Goal: Information Seeking & Learning: Learn about a topic

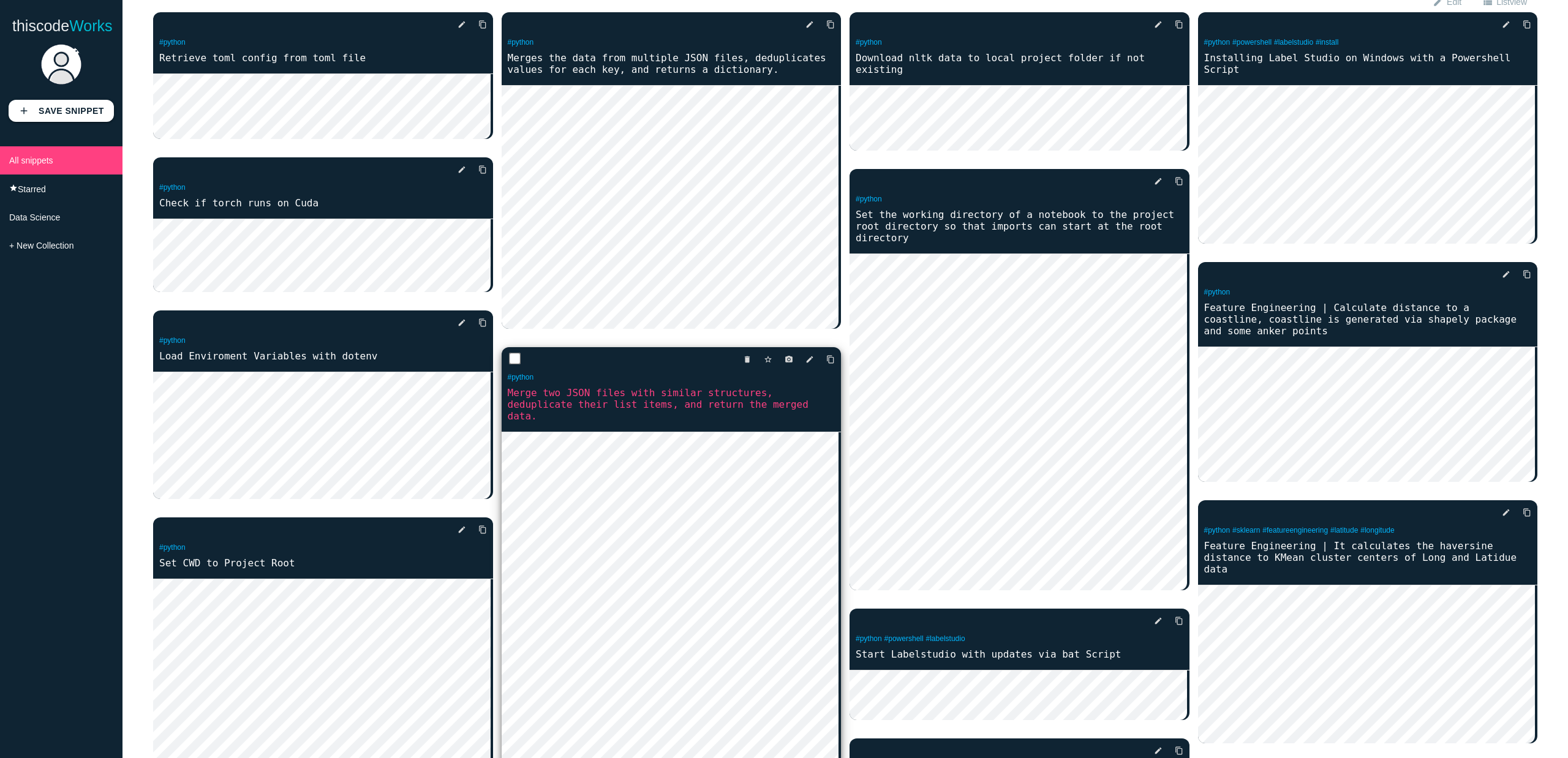
scroll to position [316, 0]
